Goal: Subscribe to service/newsletter

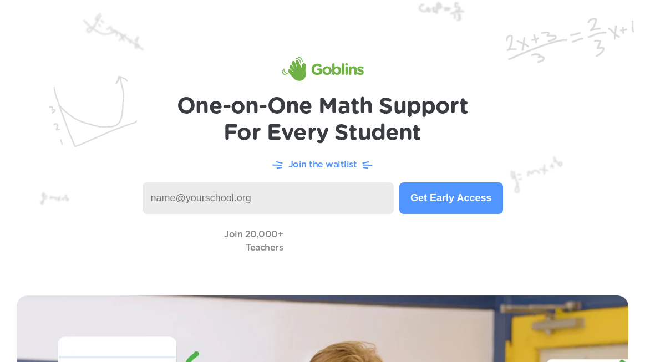
click at [438, 207] on button "Get Early Access" at bounding box center [450, 198] width 103 height 32
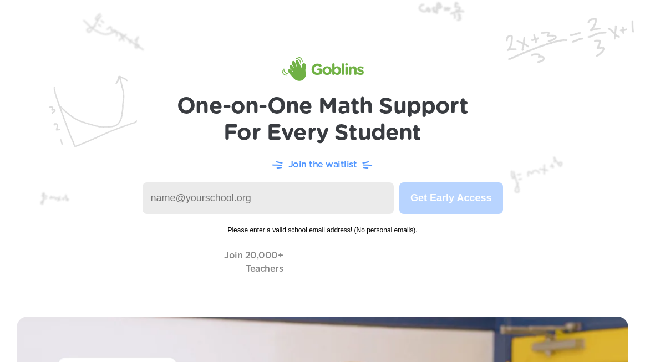
click at [314, 200] on input at bounding box center [268, 198] width 252 height 32
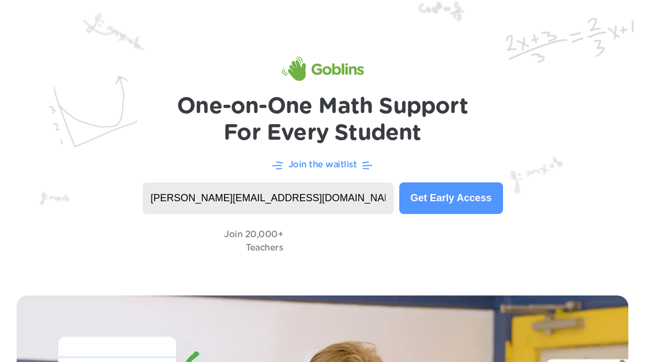
type input "[PERSON_NAME][EMAIL_ADDRESS][DOMAIN_NAME]"
click at [464, 201] on button "Get Early Access" at bounding box center [450, 198] width 103 height 32
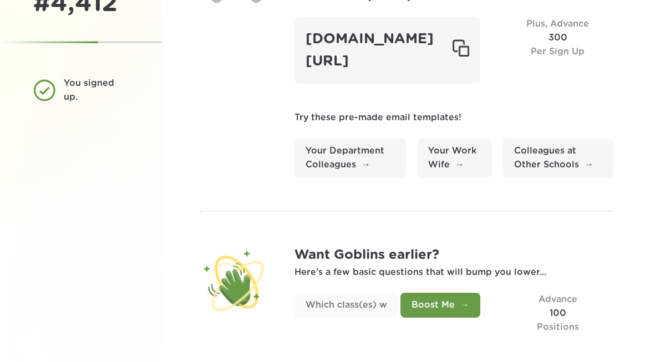
scroll to position [119, 0]
